Goal: Transaction & Acquisition: Purchase product/service

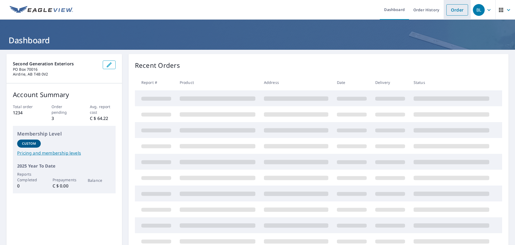
click at [451, 10] on link "Order" at bounding box center [458, 9] width 22 height 11
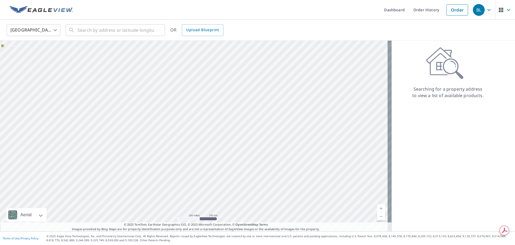
click at [43, 30] on body "BL BL Dashboard Order History Order BL United States US ​ ​ OR Upload Blueprint…" at bounding box center [257, 122] width 515 height 245
click at [25, 57] on li "[GEOGRAPHIC_DATA]" at bounding box center [34, 54] width 54 height 10
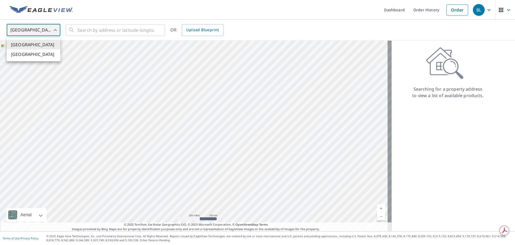
type input "CA"
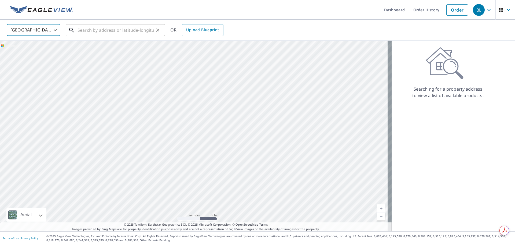
click at [90, 30] on input "text" at bounding box center [116, 30] width 77 height 15
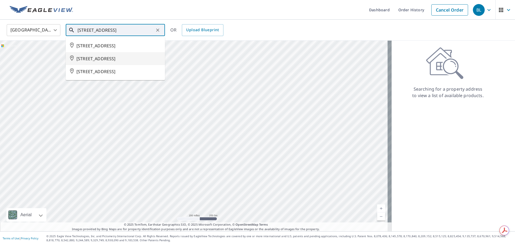
click at [129, 62] on span "[STREET_ADDRESS]" at bounding box center [119, 58] width 84 height 6
type input "[STREET_ADDRESS]"
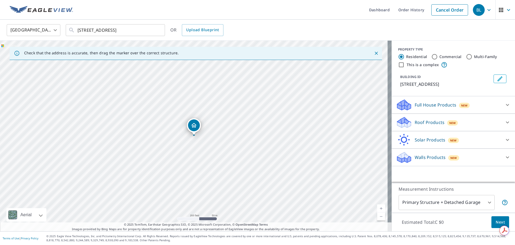
click at [506, 107] on icon at bounding box center [508, 104] width 6 height 6
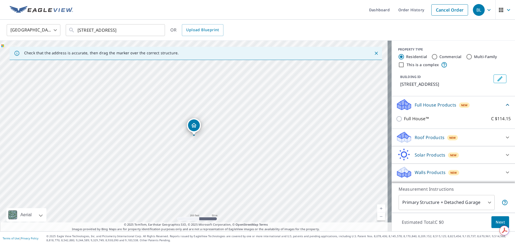
click at [402, 136] on icon at bounding box center [405, 135] width 14 height 7
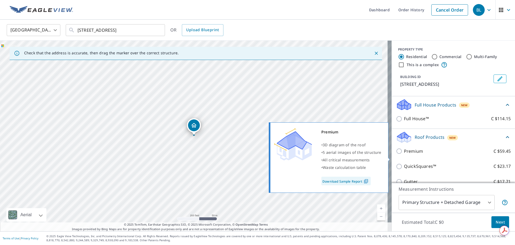
click at [396, 154] on input "Premium C $59.45" at bounding box center [400, 151] width 8 height 6
checkbox input "true"
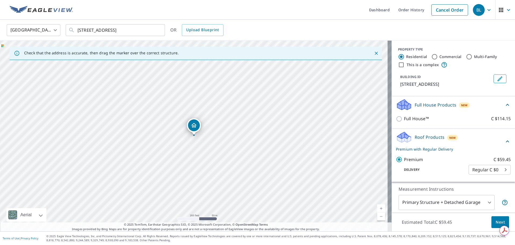
click at [496, 222] on span "Next" at bounding box center [500, 222] width 9 height 7
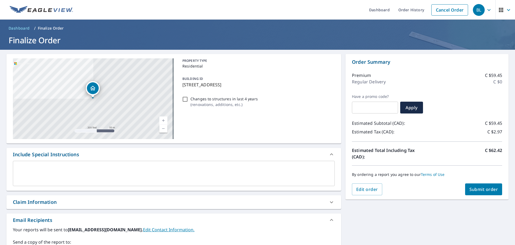
click at [478, 191] on span "Submit order" at bounding box center [484, 189] width 29 height 6
checkbox input "true"
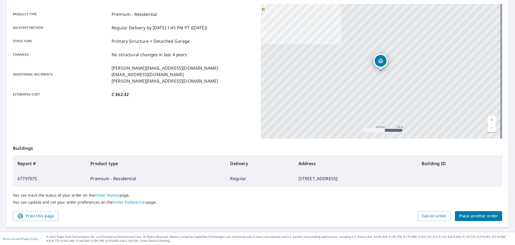
scroll to position [71, 0]
